Goal: Transaction & Acquisition: Book appointment/travel/reservation

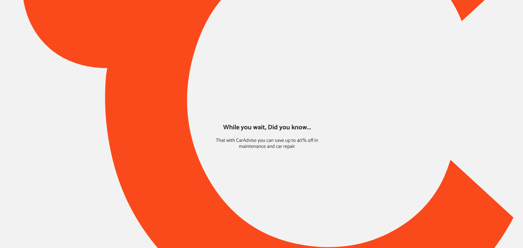
type input "*****"
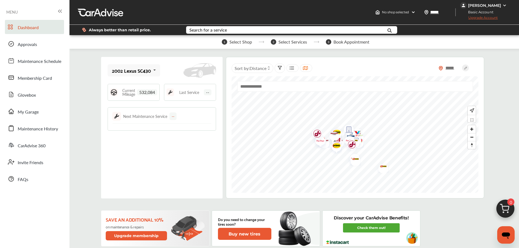
click at [133, 73] on div "2002 Lexus SC430" at bounding box center [131, 70] width 39 height 5
click at [133, 111] on div "2008 Honda Fit" at bounding box center [132, 110] width 41 height 5
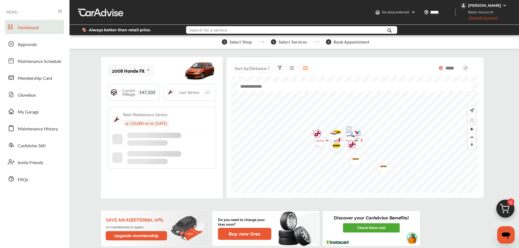
click at [229, 31] on input "text" at bounding box center [283, 30] width 193 height 8
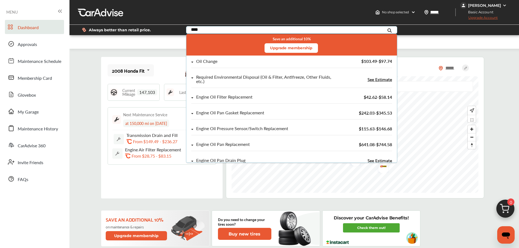
type input "***"
click at [224, 61] on div "Oil Change" at bounding box center [261, 61] width 141 height 5
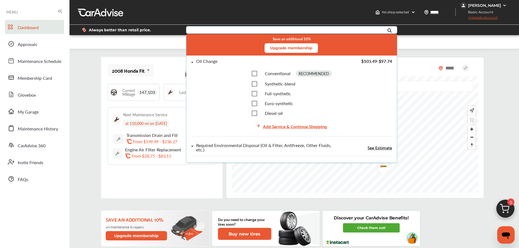
click at [260, 94] on div "Full-synthetic" at bounding box center [270, 93] width 39 height 5
click at [274, 128] on div "Add Service & Continue Shopping" at bounding box center [295, 126] width 64 height 7
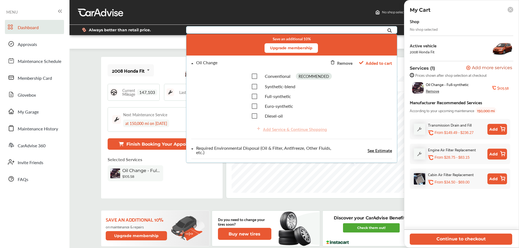
click at [425, 238] on button "Continue to checkout" at bounding box center [461, 239] width 102 height 11
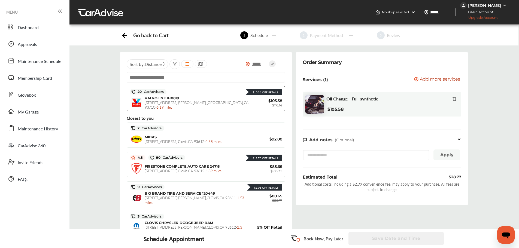
scroll to position [82, 0]
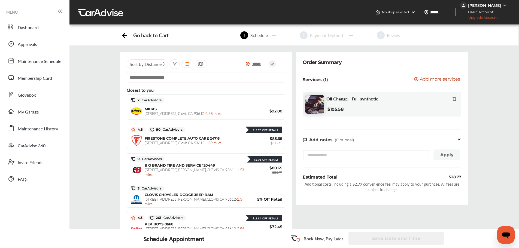
click at [165, 167] on span "BIG BRAND TIRE AND SERVICE 120449" at bounding box center [180, 165] width 70 height 4
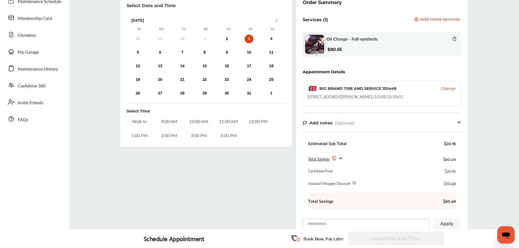
scroll to position [64, 0]
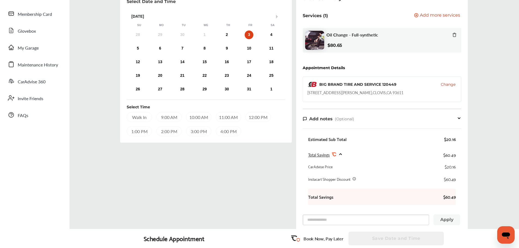
click at [226, 37] on div "2" at bounding box center [227, 35] width 9 height 9
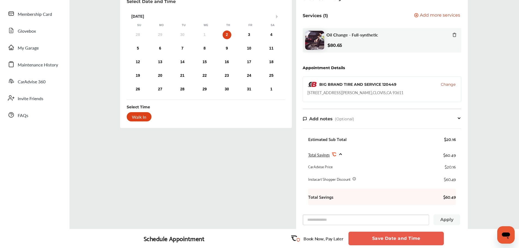
click at [373, 241] on button "Save Date and Time" at bounding box center [395, 239] width 95 height 14
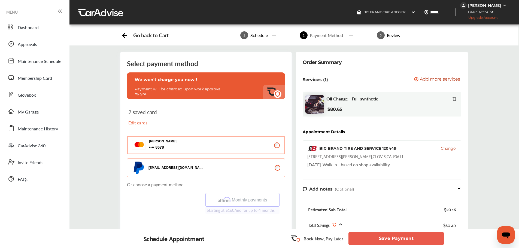
click at [377, 242] on button "Save Payment" at bounding box center [395, 239] width 95 height 14
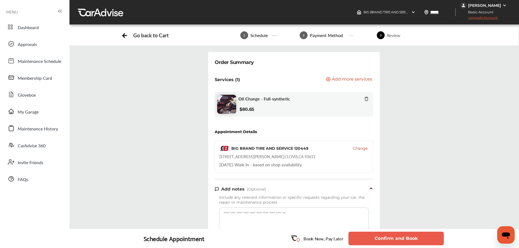
click at [376, 242] on button "Confirm and Book" at bounding box center [395, 239] width 95 height 14
